Goal: Learn about a topic

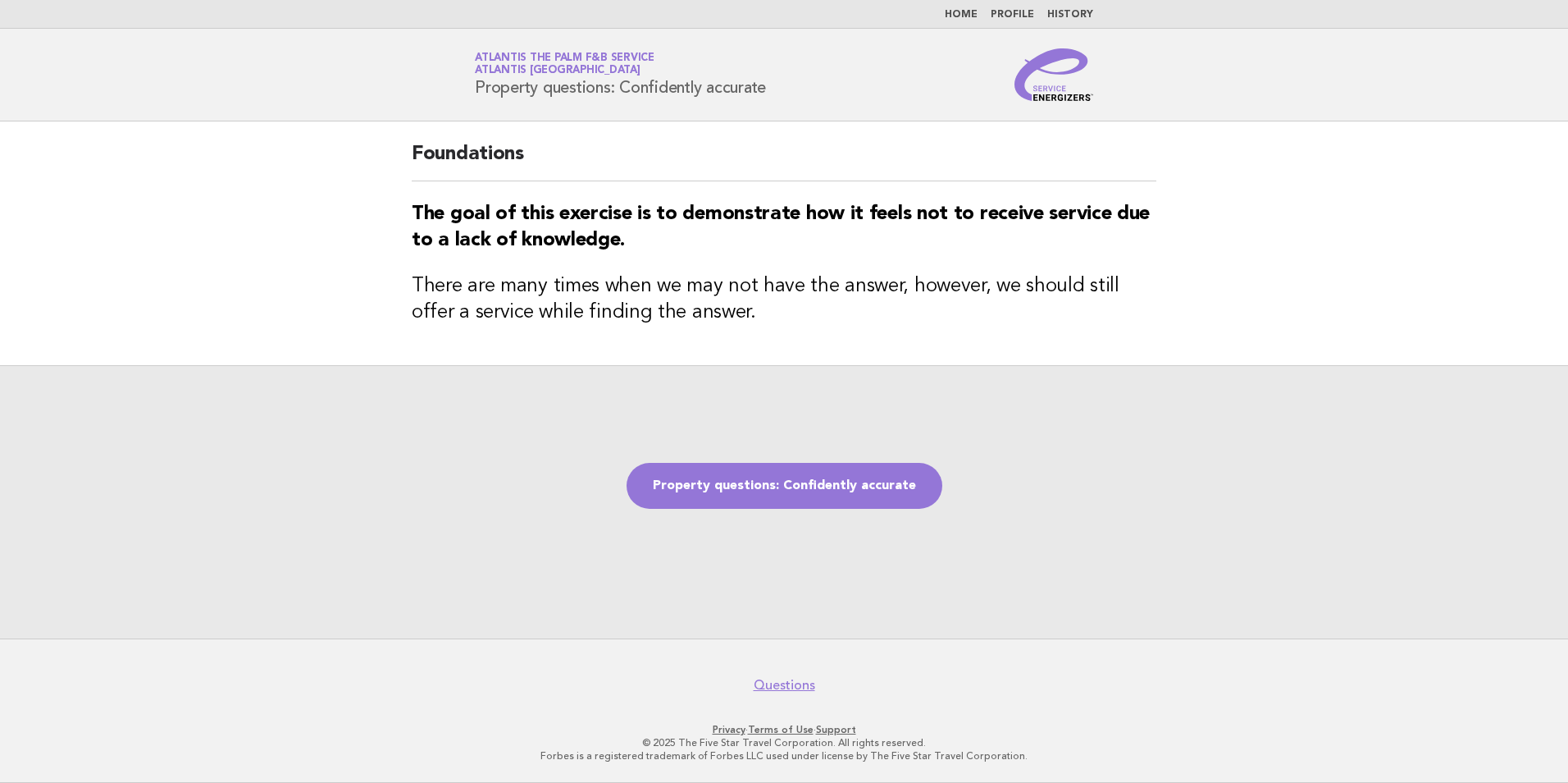
click at [967, 13] on link "Home" at bounding box center [961, 15] width 33 height 10
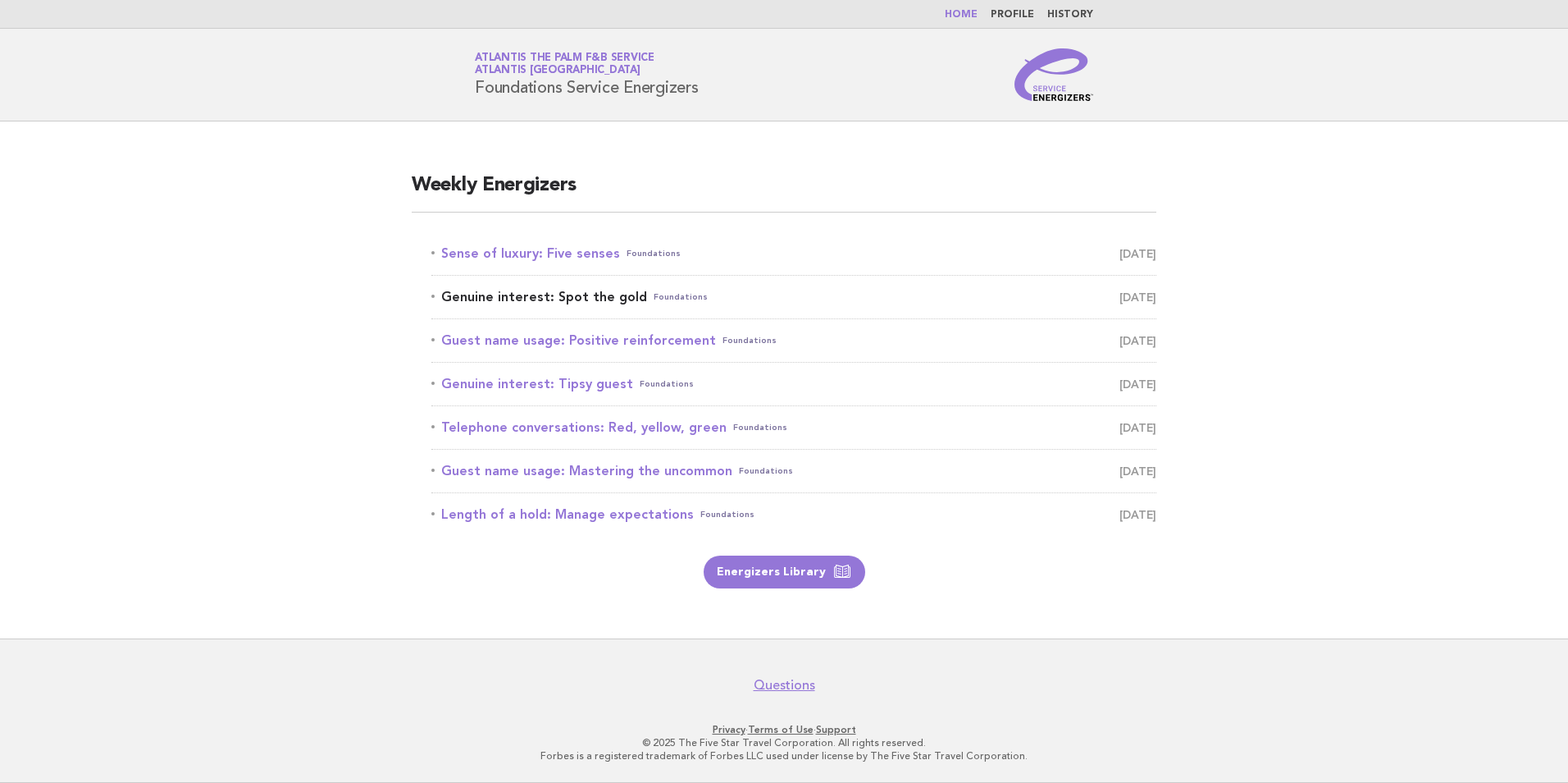
click at [532, 296] on link "Genuine interest: Spot the gold Foundations [DATE]" at bounding box center [794, 297] width 725 height 23
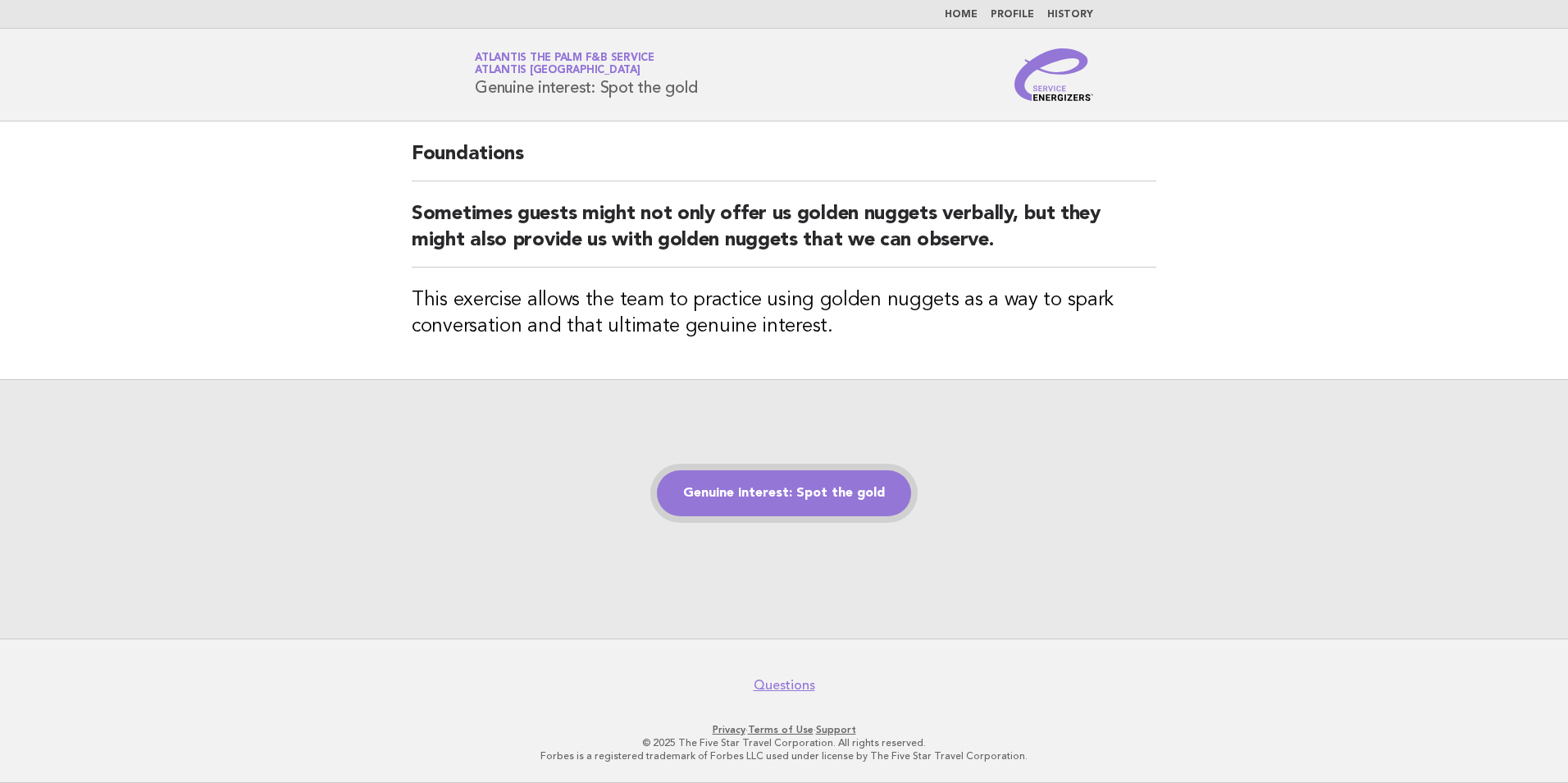
click at [813, 499] on link "Genuine interest: Spot the gold" at bounding box center [784, 493] width 254 height 46
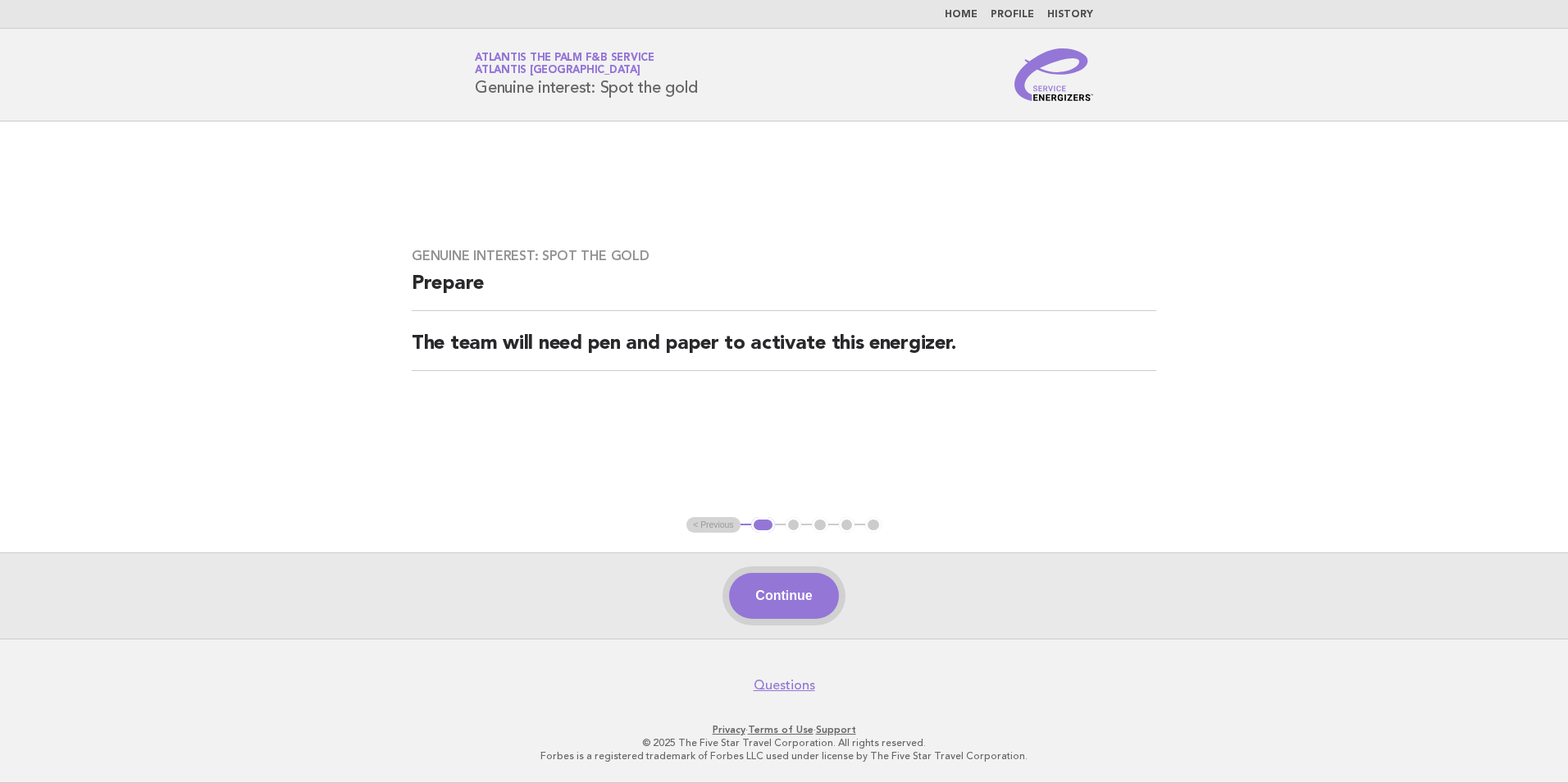
click at [801, 604] on button "Continue" at bounding box center [784, 596] width 109 height 46
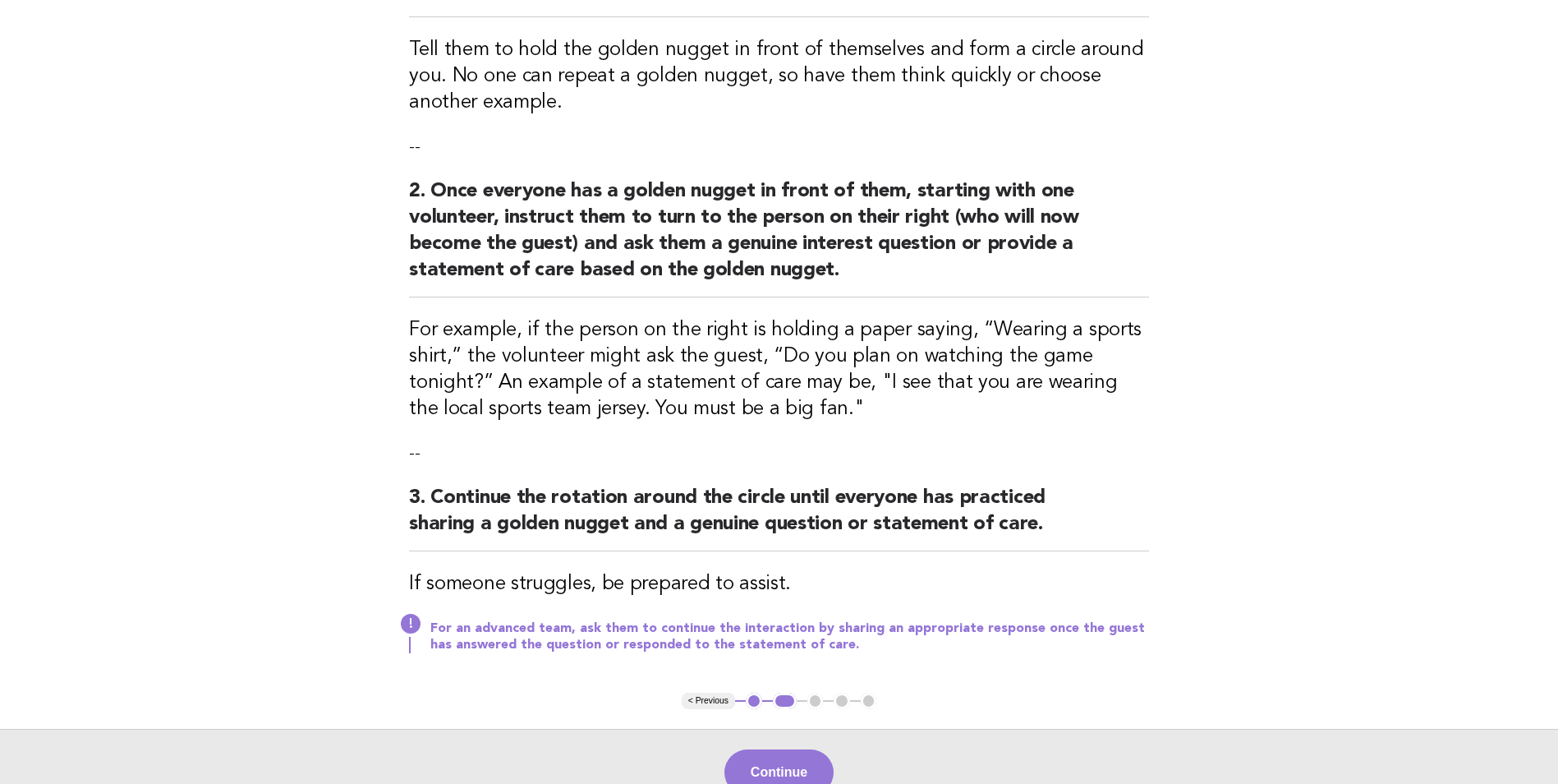
scroll to position [328, 0]
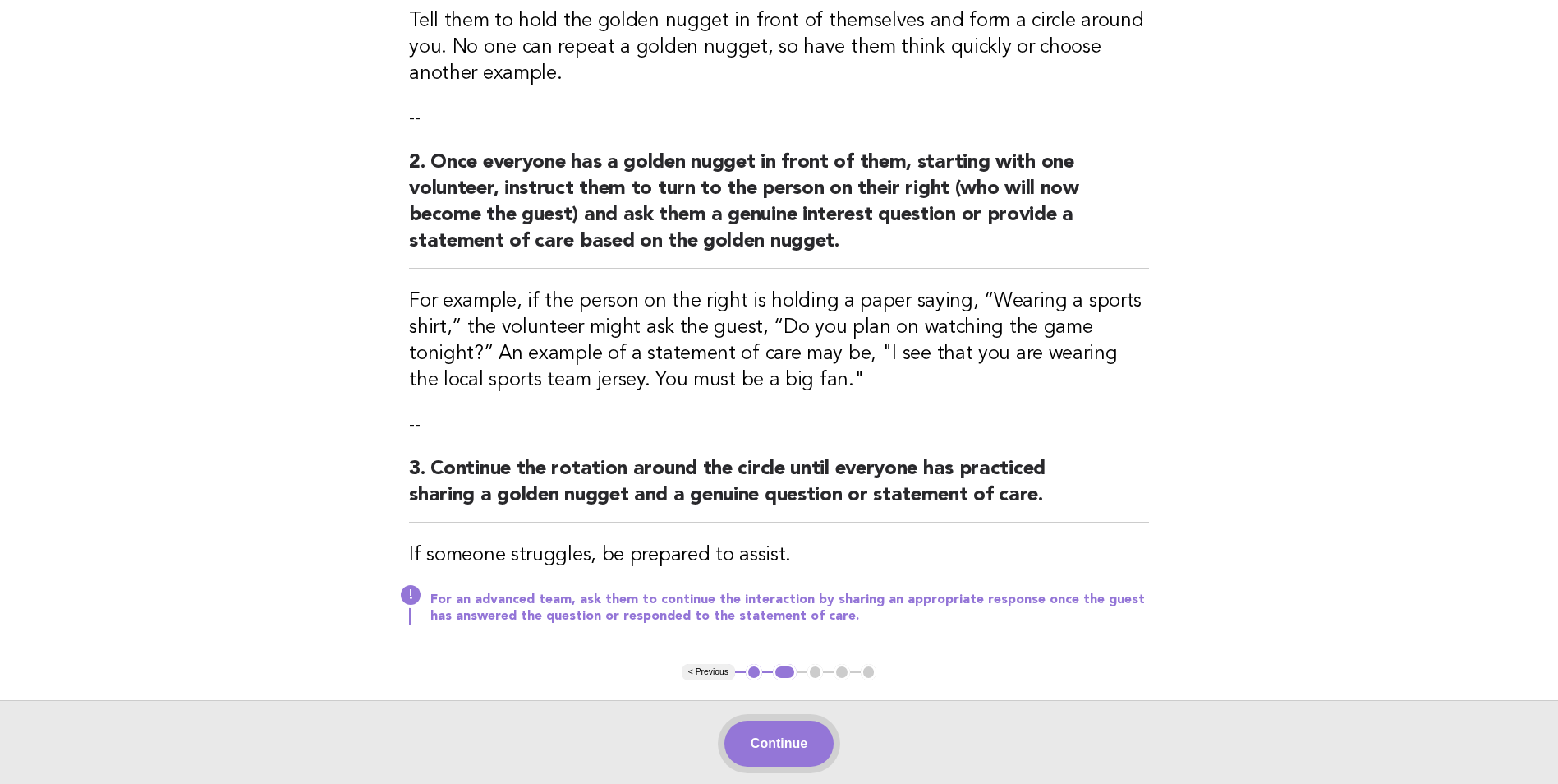
click at [799, 737] on button "Continue" at bounding box center [779, 743] width 109 height 46
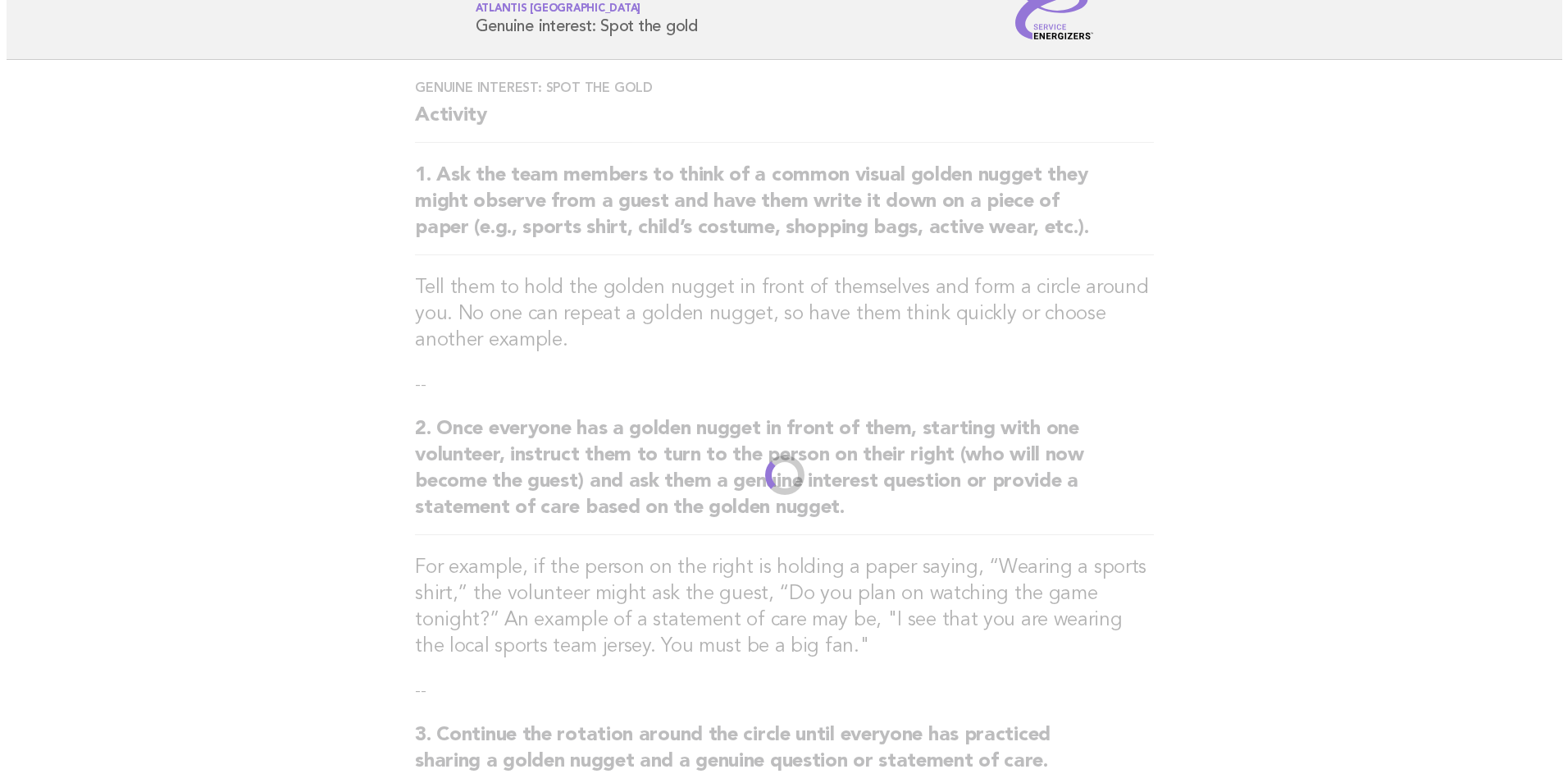
scroll to position [0, 0]
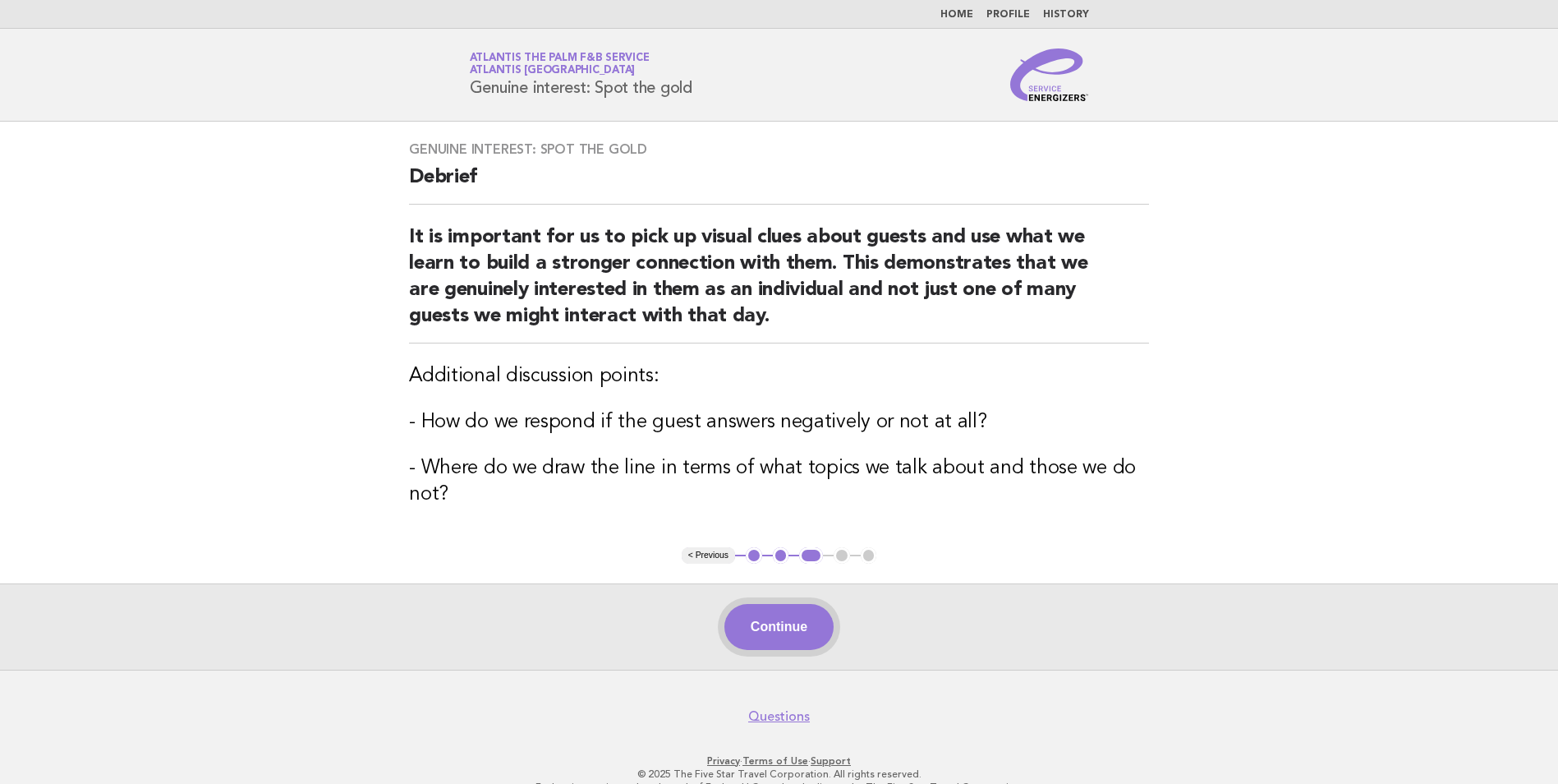
click at [783, 637] on button "Continue" at bounding box center [779, 627] width 109 height 46
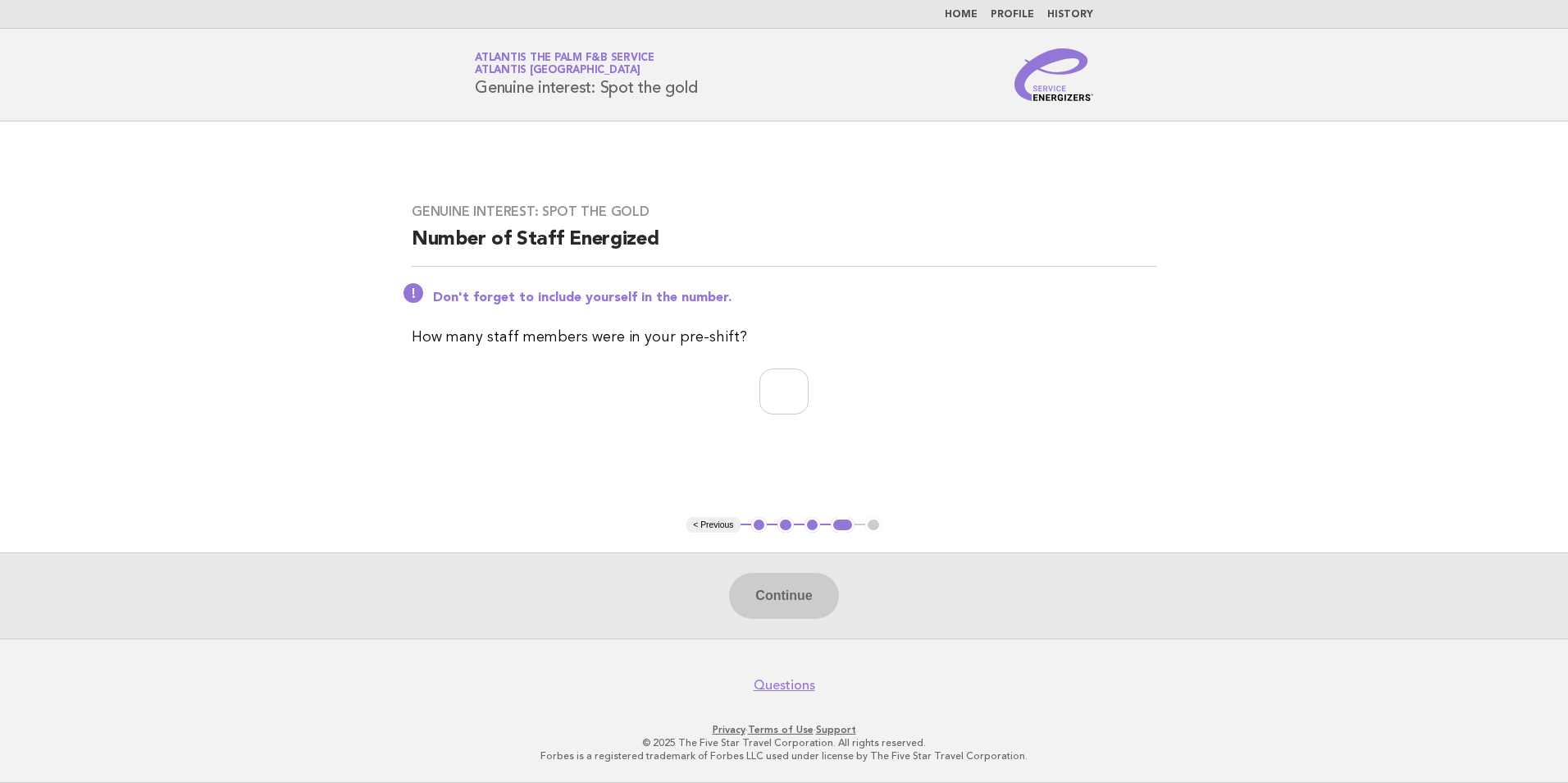
click at [1141, 68] on header "Service Energizers Atlantis the Palm F&B Service Atlantis Dubai Genuine interes…" at bounding box center [784, 75] width 1568 height 92
click at [1122, 201] on div "Genuine interest: Spot the gold Number of Staff Energized Don't forget to inclu…" at bounding box center [784, 319] width 784 height 270
click at [962, 13] on link "Home" at bounding box center [961, 15] width 33 height 10
click at [1355, 264] on main "Genuine interest: Spot the gold Number of Staff Energized Don't forget to inclu…" at bounding box center [784, 380] width 1568 height 517
click at [961, 17] on link "Home" at bounding box center [961, 15] width 33 height 10
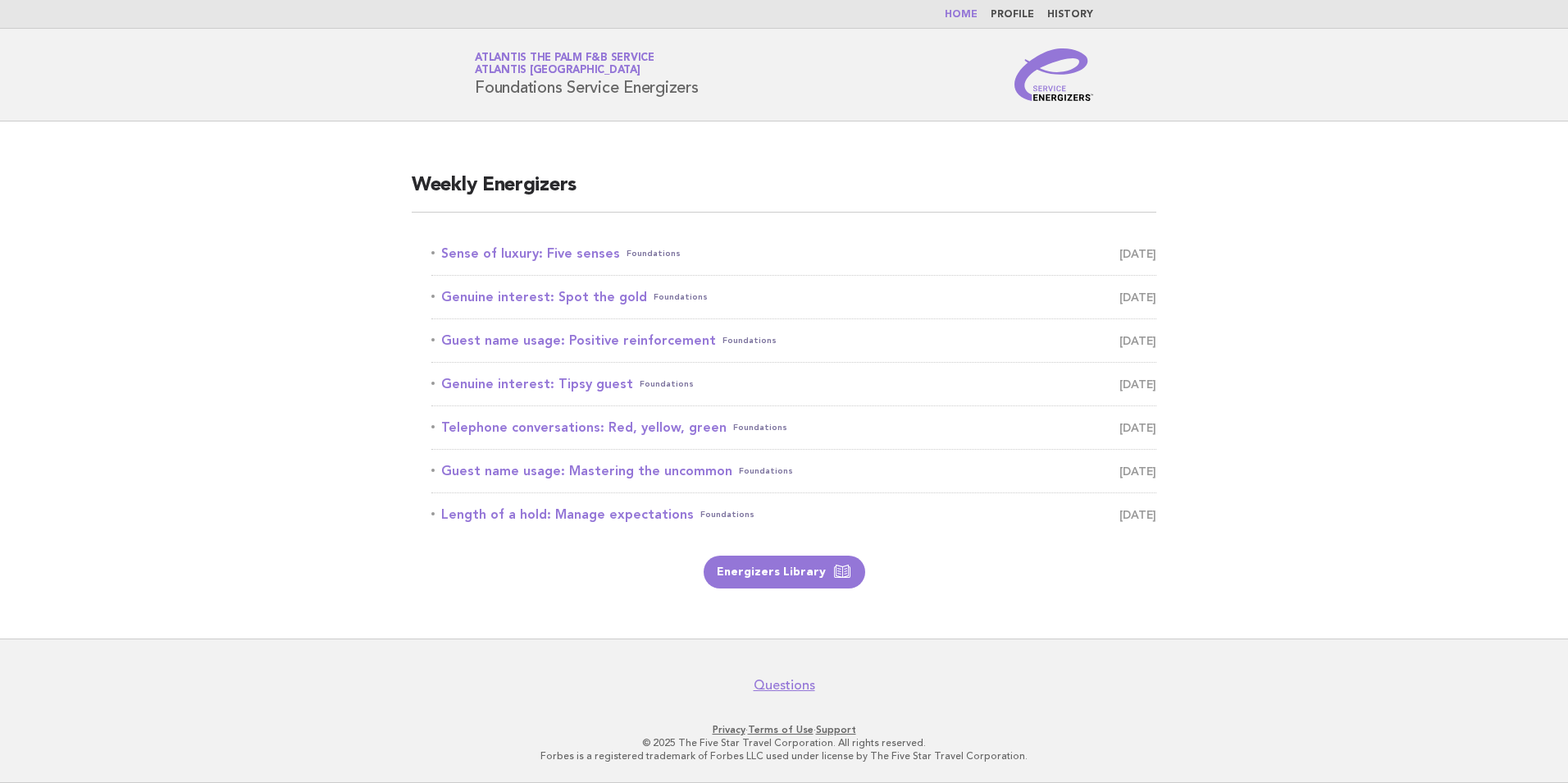
click at [970, 10] on link "Home" at bounding box center [961, 15] width 33 height 10
